Goal: Task Accomplishment & Management: Complete application form

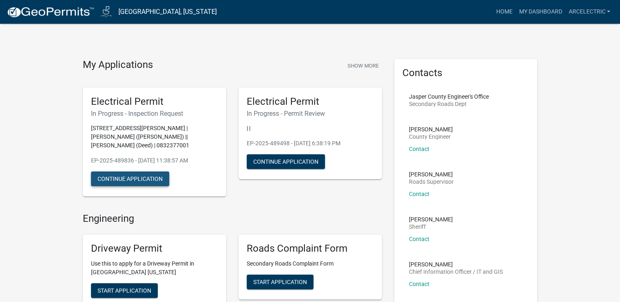
click at [139, 179] on button "Continue Application" at bounding box center [130, 179] width 78 height 15
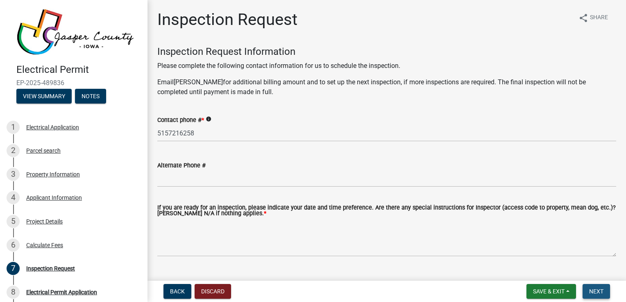
click at [595, 287] on button "Next" at bounding box center [595, 291] width 27 height 15
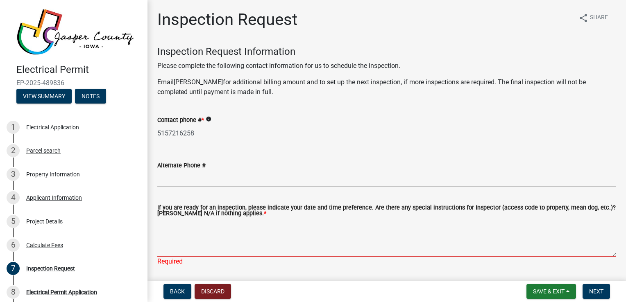
click at [279, 248] on textarea "If you are ready for an inspection, please indicate your date and time preferen…" at bounding box center [386, 237] width 459 height 38
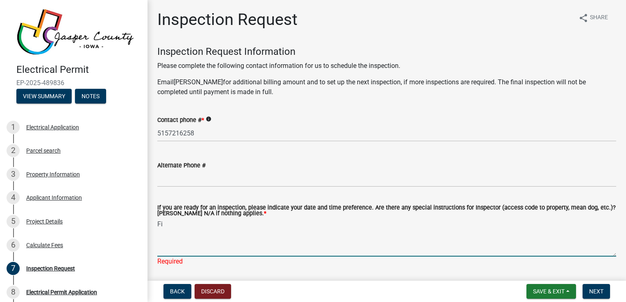
type textarea "F"
type textarea "Service Release and final inspections have been done or scheduled."
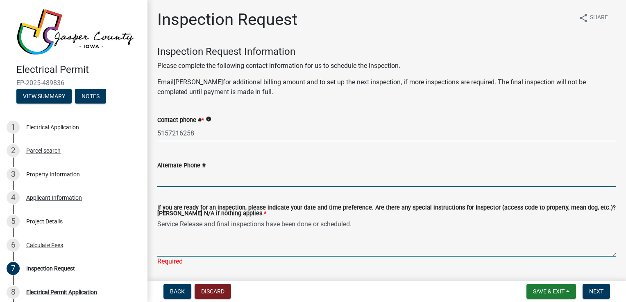
click at [240, 181] on input "Alternate Phone #" at bounding box center [386, 178] width 459 height 17
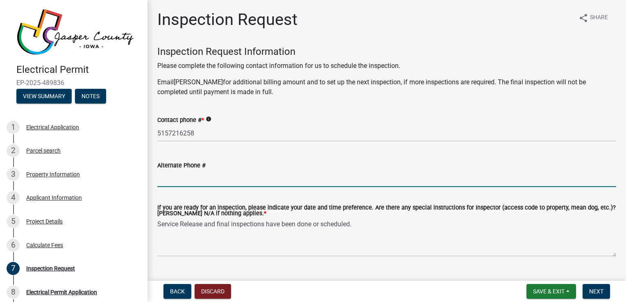
type input "[PHONE_NUMBER] (Electrician)"
click at [598, 289] on span "Next" at bounding box center [596, 291] width 14 height 7
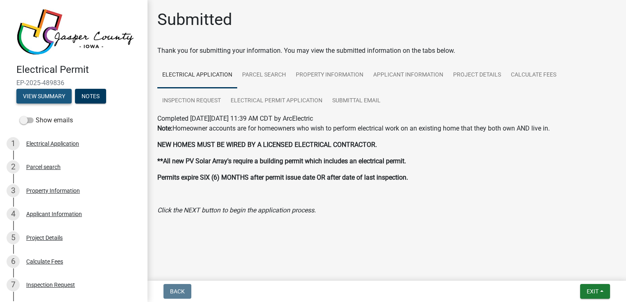
click at [57, 94] on button "View Summary" at bounding box center [43, 96] width 55 height 15
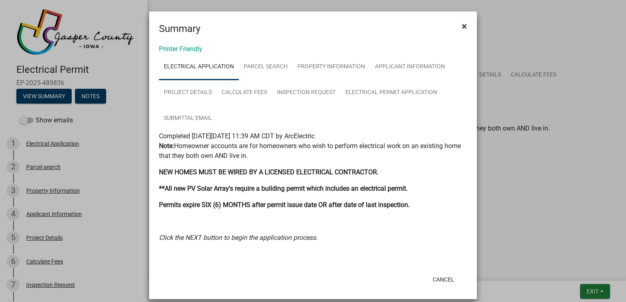
click at [459, 33] on button "×" at bounding box center [464, 26] width 18 height 23
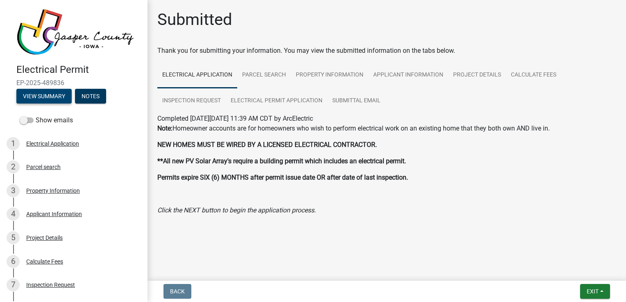
click at [43, 94] on button "View Summary" at bounding box center [43, 96] width 55 height 15
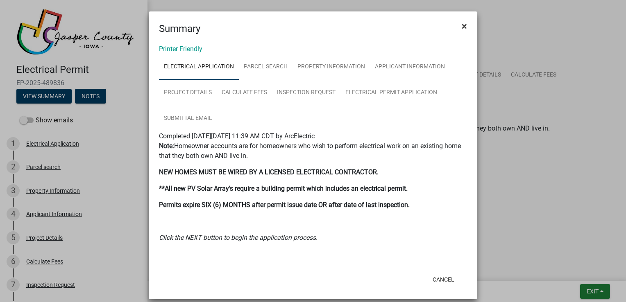
click at [456, 26] on button "×" at bounding box center [464, 26] width 18 height 23
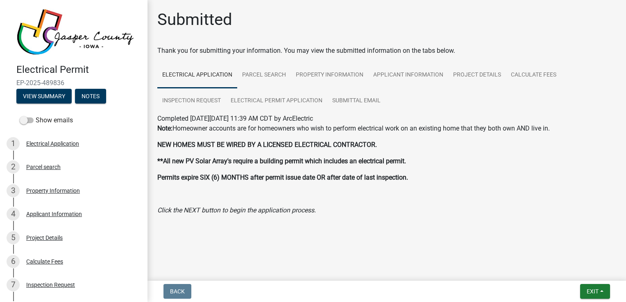
click at [75, 37] on img at bounding box center [75, 32] width 118 height 47
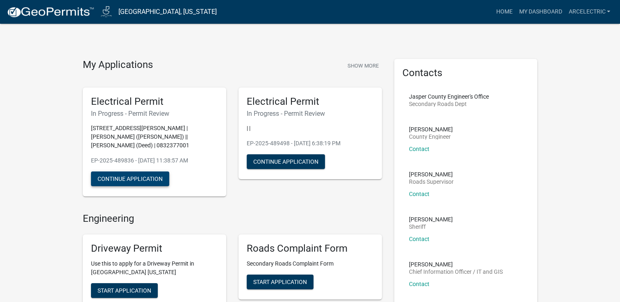
click at [133, 178] on button "Continue Application" at bounding box center [130, 179] width 78 height 15
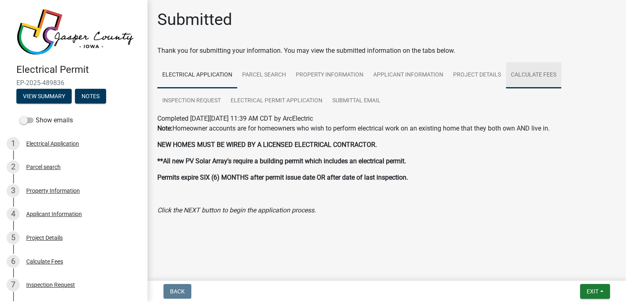
click at [552, 77] on link "Calculate Fees" at bounding box center [533, 75] width 55 height 26
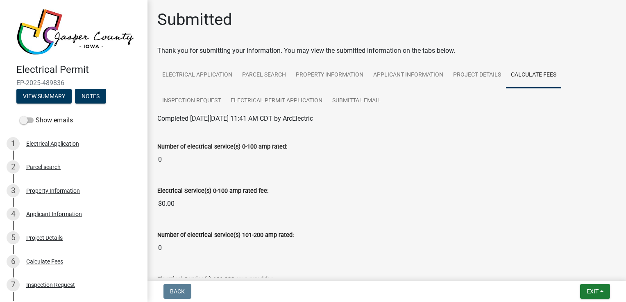
click at [424, 156] on input "0" at bounding box center [386, 159] width 459 height 16
click at [88, 34] on img at bounding box center [75, 32] width 118 height 47
click at [97, 96] on button "Notes" at bounding box center [90, 96] width 31 height 15
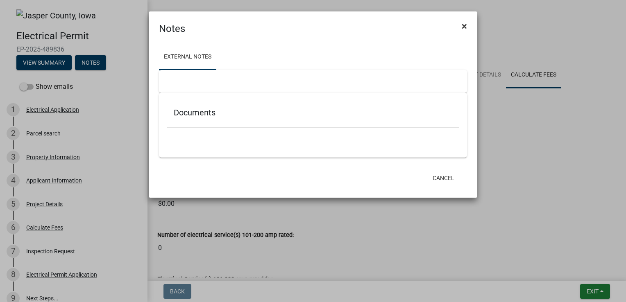
click at [462, 25] on span "×" at bounding box center [463, 25] width 5 height 11
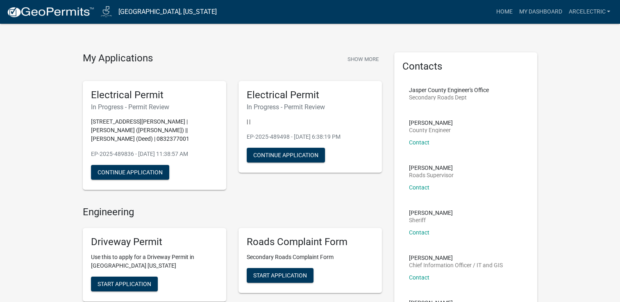
scroll to position [7, 0]
click at [248, 122] on p "| |" at bounding box center [309, 122] width 127 height 9
click at [294, 156] on button "Continue Application" at bounding box center [285, 155] width 78 height 15
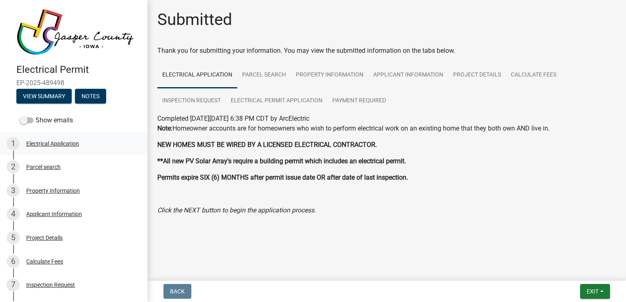
click at [71, 143] on div "Electrical Application" at bounding box center [52, 144] width 53 height 6
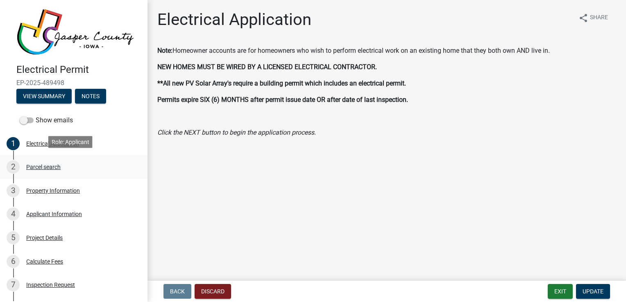
click at [56, 164] on div "Parcel search" at bounding box center [43, 167] width 34 height 6
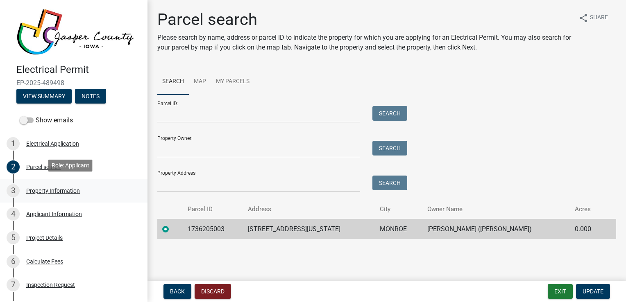
click at [61, 190] on div "Property Information" at bounding box center [53, 191] width 54 height 6
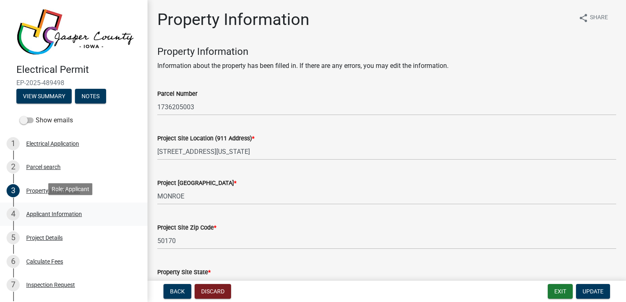
click at [59, 217] on div "4 Applicant Information" at bounding box center [71, 214] width 128 height 13
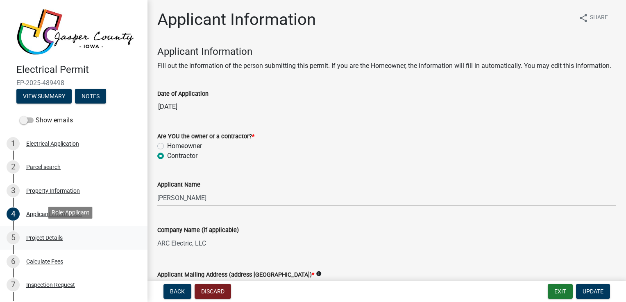
click at [47, 237] on div "Project Details" at bounding box center [44, 238] width 36 height 6
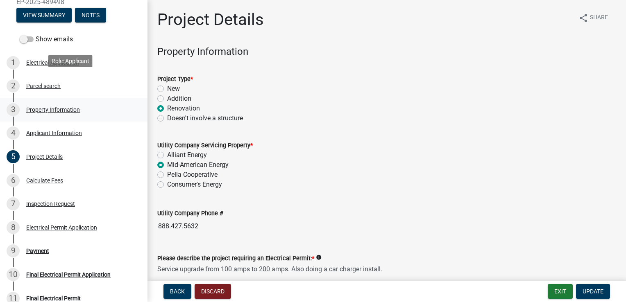
scroll to position [105, 0]
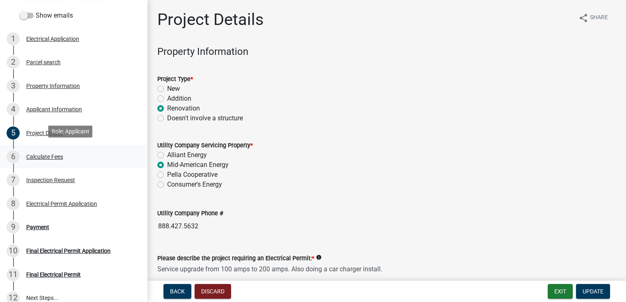
click at [45, 155] on div "Calculate Fees" at bounding box center [44, 157] width 37 height 6
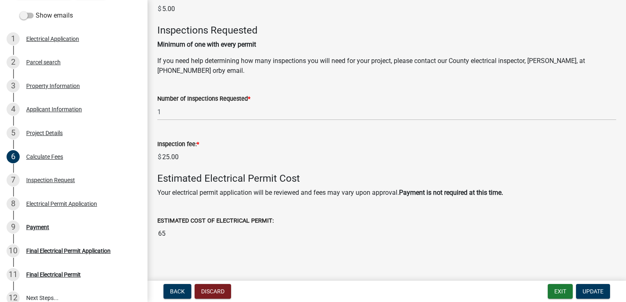
scroll to position [526, 0]
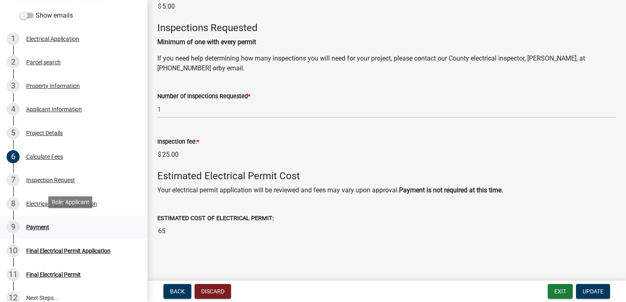
click at [36, 227] on div "Payment" at bounding box center [37, 227] width 23 height 6
click at [32, 224] on div "Payment" at bounding box center [37, 227] width 23 height 6
click at [36, 178] on div "Inspection Request" at bounding box center [50, 180] width 49 height 6
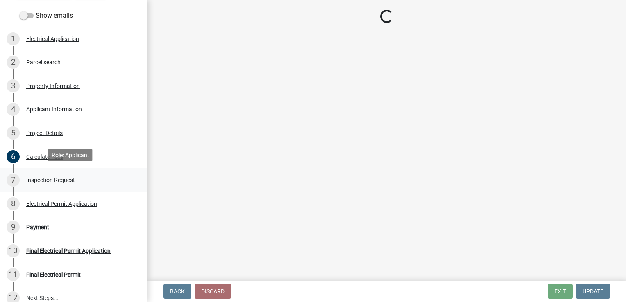
scroll to position [0, 0]
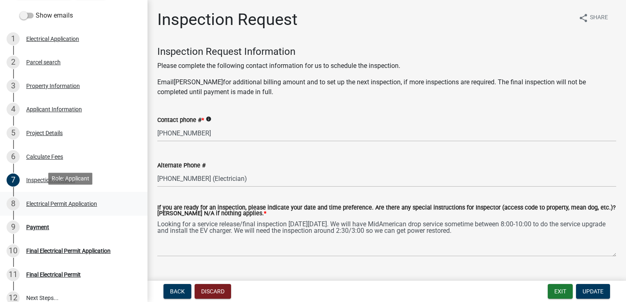
click at [40, 202] on div "Electrical Permit Application" at bounding box center [61, 204] width 71 height 6
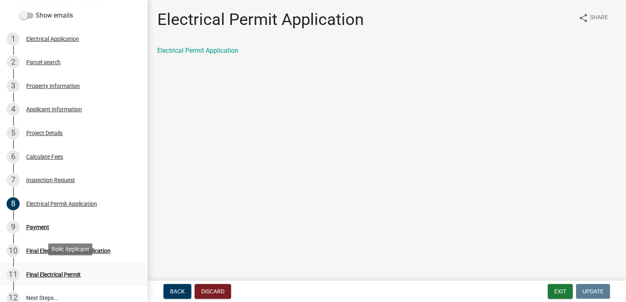
click at [48, 272] on div "Final Electrical Permit" at bounding box center [53, 275] width 54 height 6
click at [36, 227] on div "Payment" at bounding box center [37, 227] width 23 height 6
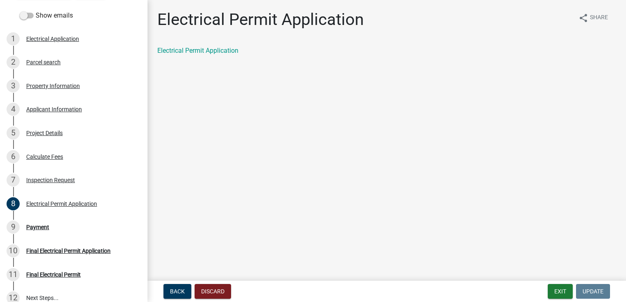
drag, startPoint x: 36, startPoint y: 227, endPoint x: 322, endPoint y: 216, distance: 286.4
click at [322, 216] on main "Electrical Permit Application share Share Electrical Permit Application" at bounding box center [386, 139] width 478 height 278
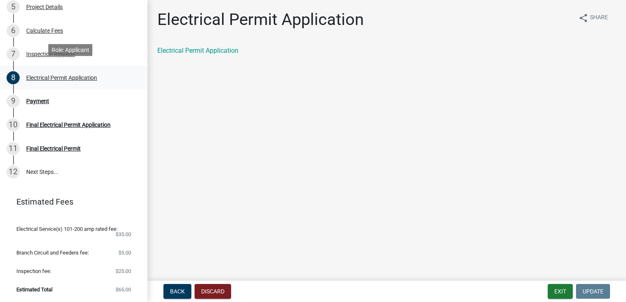
click at [37, 75] on div "Electrical Permit Application" at bounding box center [61, 78] width 71 height 6
click at [36, 98] on div "Payment" at bounding box center [37, 101] width 23 height 6
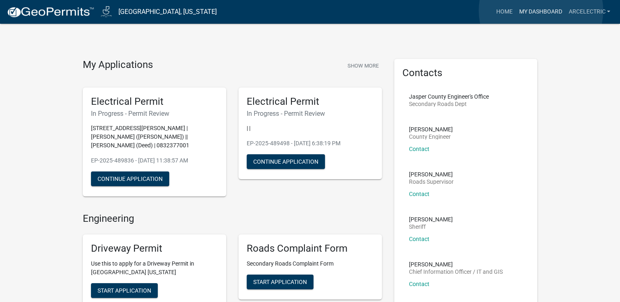
click at [540, 11] on link "My Dashboard" at bounding box center [540, 12] width 50 height 16
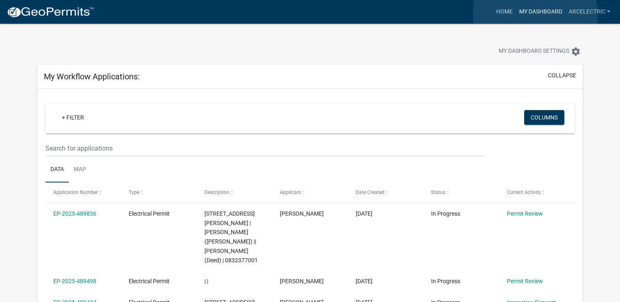
click at [535, 14] on link "My Dashboard" at bounding box center [540, 12] width 50 height 16
click at [501, 14] on link "Home" at bounding box center [503, 12] width 23 height 16
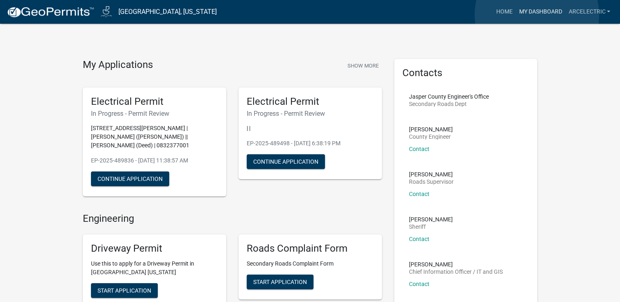
click at [536, 15] on link "My Dashboard" at bounding box center [540, 12] width 50 height 16
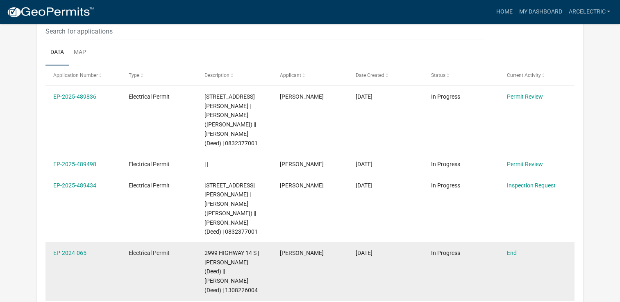
scroll to position [118, 0]
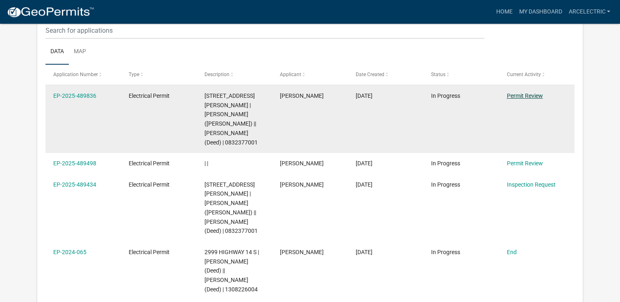
click at [536, 98] on link "Permit Review" at bounding box center [524, 96] width 36 height 7
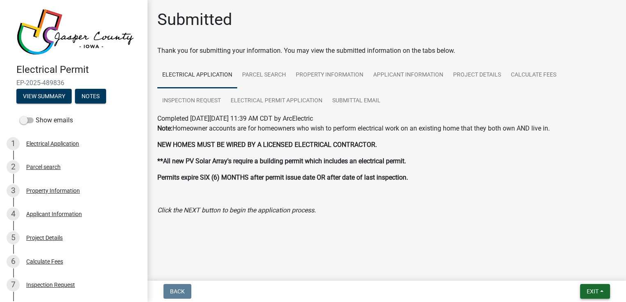
click at [586, 289] on span "Exit" at bounding box center [592, 291] width 12 height 7
click at [572, 274] on button "Save & Exit" at bounding box center [578, 270] width 66 height 20
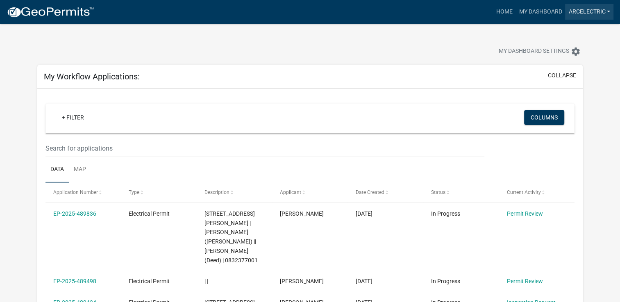
click at [600, 17] on link "ArcElectric" at bounding box center [589, 12] width 48 height 16
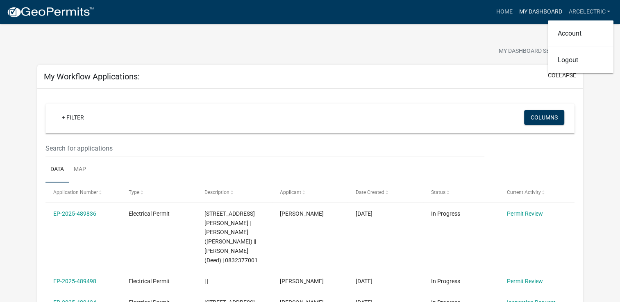
click at [548, 12] on link "My Dashboard" at bounding box center [540, 12] width 50 height 16
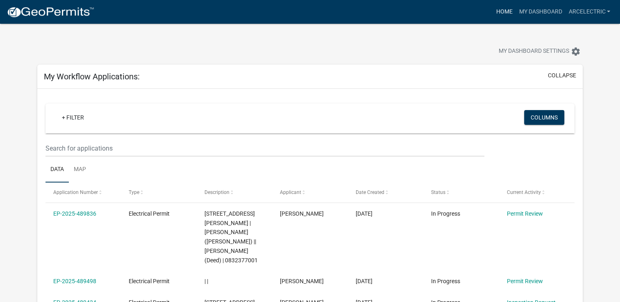
click at [506, 12] on link "Home" at bounding box center [503, 12] width 23 height 16
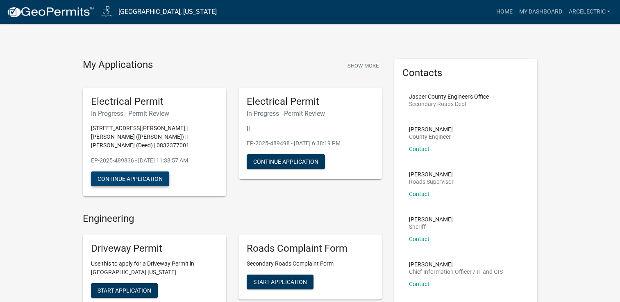
click at [121, 179] on button "Continue Application" at bounding box center [130, 179] width 78 height 15
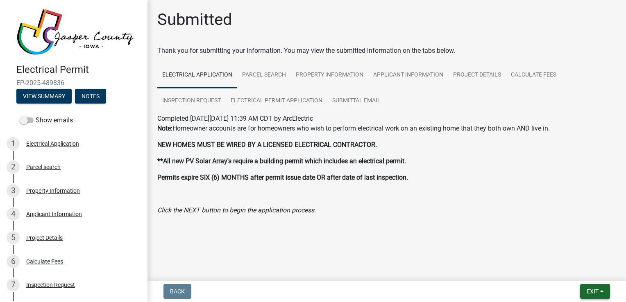
click at [584, 289] on button "Exit" at bounding box center [595, 291] width 30 height 15
drag, startPoint x: 575, startPoint y: 269, endPoint x: 586, endPoint y: 276, distance: 12.9
click at [586, 276] on button "Save & Exit" at bounding box center [578, 270] width 66 height 20
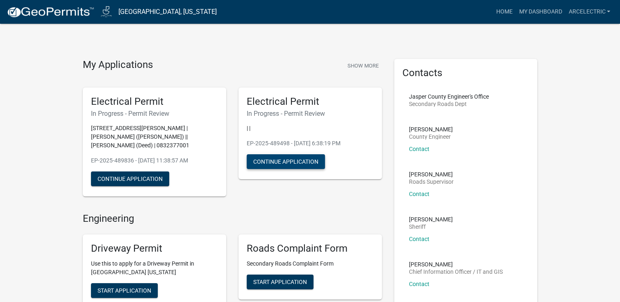
click at [278, 158] on button "Continue Application" at bounding box center [285, 161] width 78 height 15
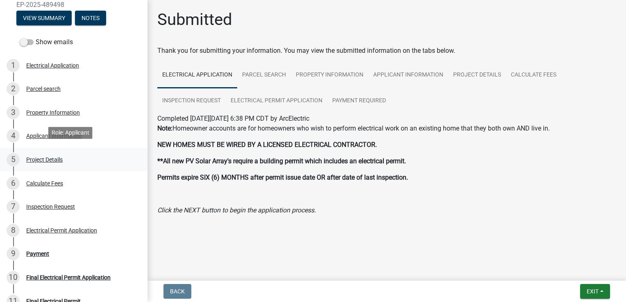
scroll to position [80, 0]
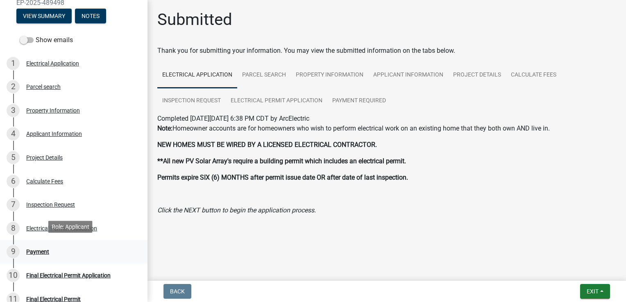
click at [27, 249] on div "Payment" at bounding box center [37, 252] width 23 height 6
click at [39, 226] on div "Electrical Permit Application" at bounding box center [61, 229] width 71 height 6
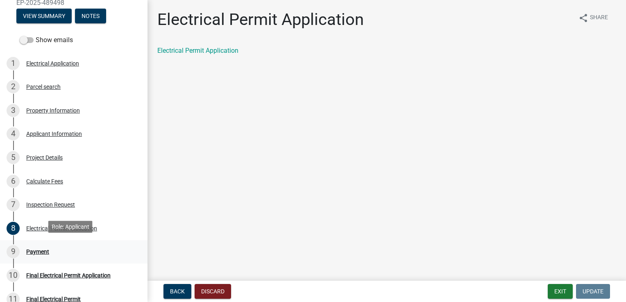
click at [46, 251] on div "Payment" at bounding box center [37, 252] width 23 height 6
